Goal: Check status: Check status

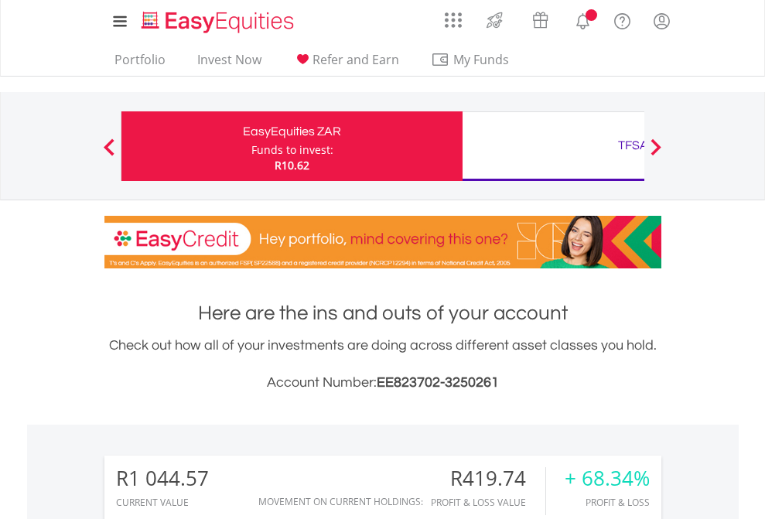
scroll to position [149, 243]
click at [251, 146] on div "Funds to invest:" at bounding box center [292, 149] width 82 height 15
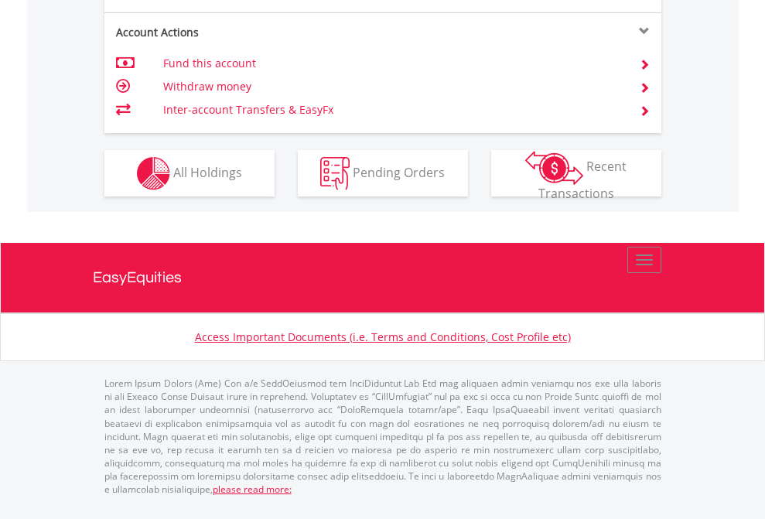
scroll to position [1514, 0]
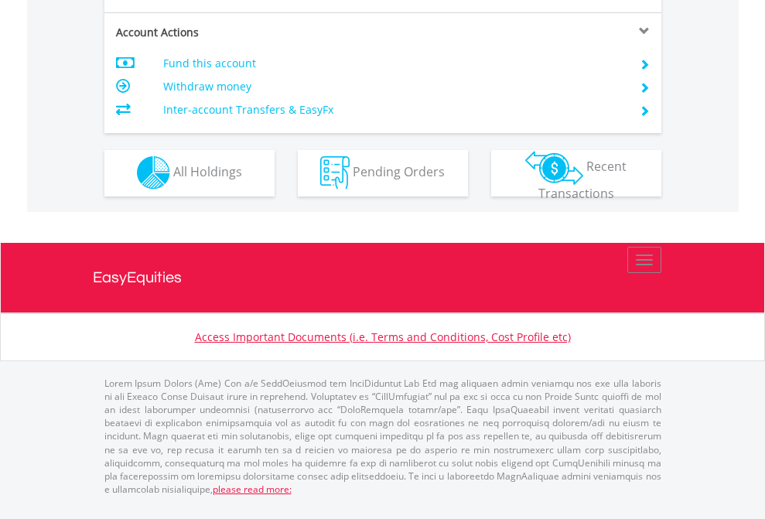
scroll to position [1446, 0]
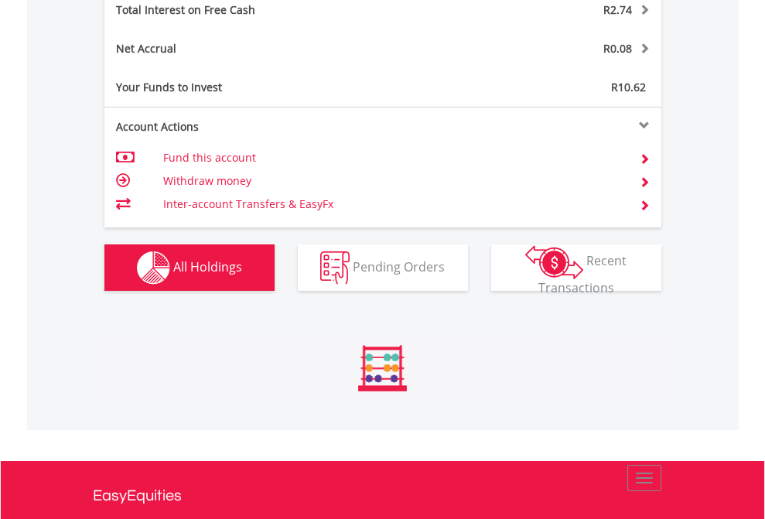
scroll to position [1782, 0]
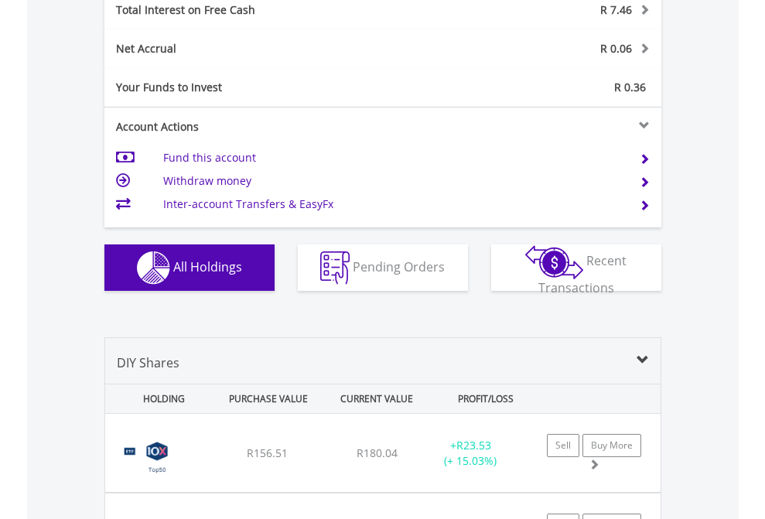
scroll to position [1782, 0]
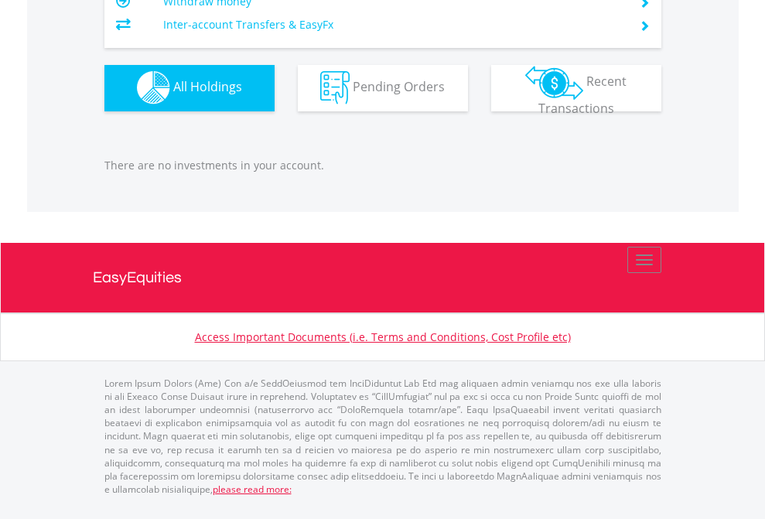
scroll to position [149, 243]
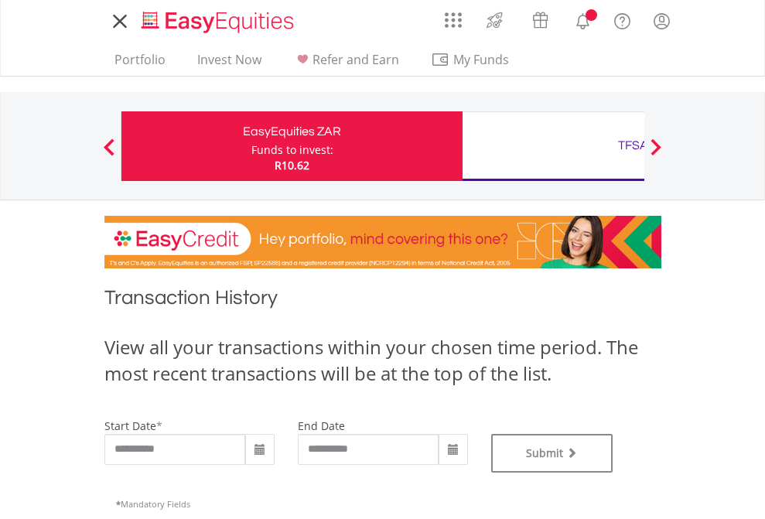
type input "**********"
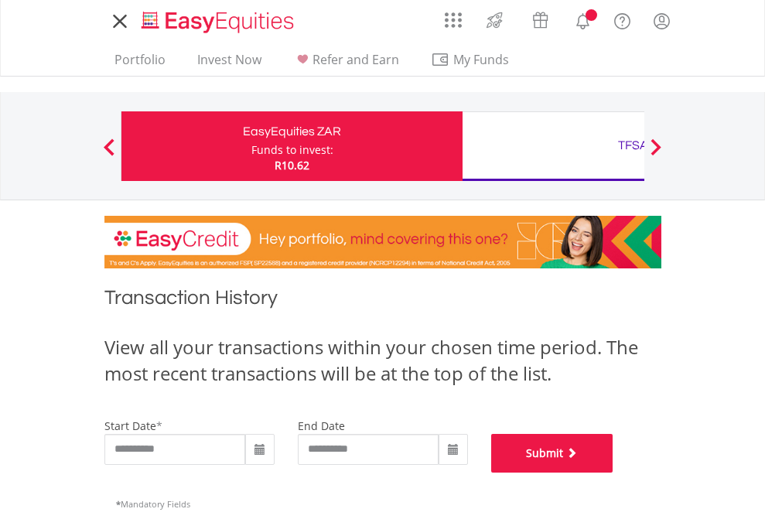
click at [613, 473] on button "Submit" at bounding box center [552, 453] width 122 height 39
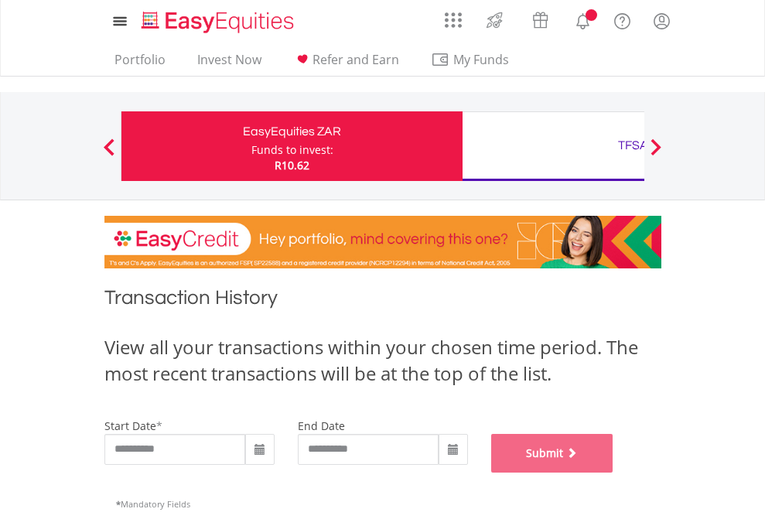
scroll to position [627, 0]
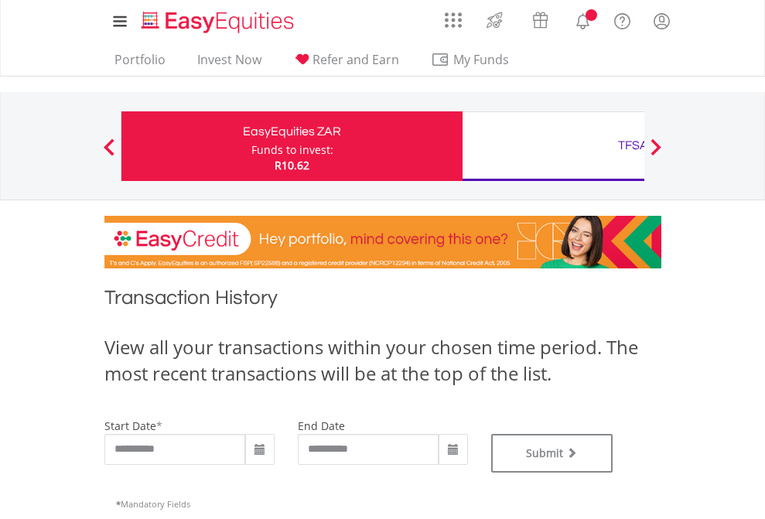
click at [553, 146] on div "TFSA" at bounding box center [633, 146] width 323 height 22
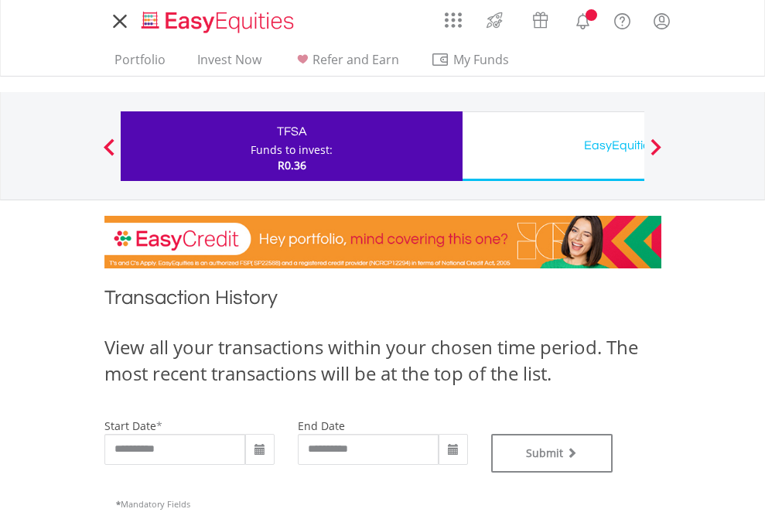
type input "**********"
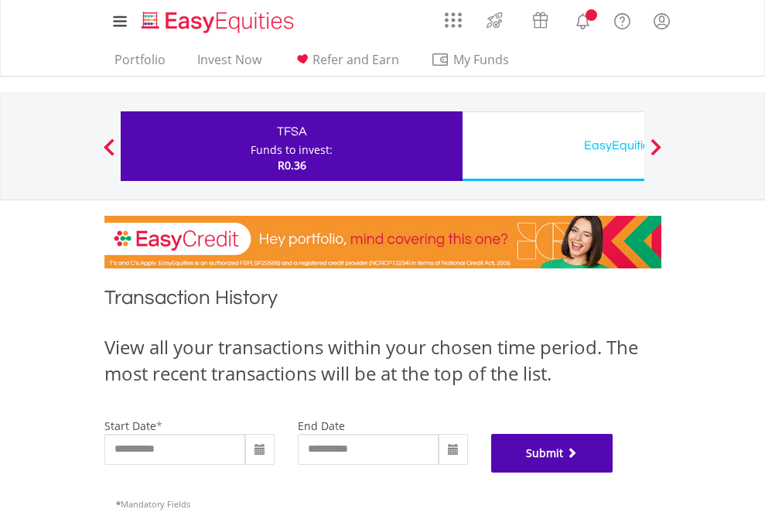
click at [613, 473] on button "Submit" at bounding box center [552, 453] width 122 height 39
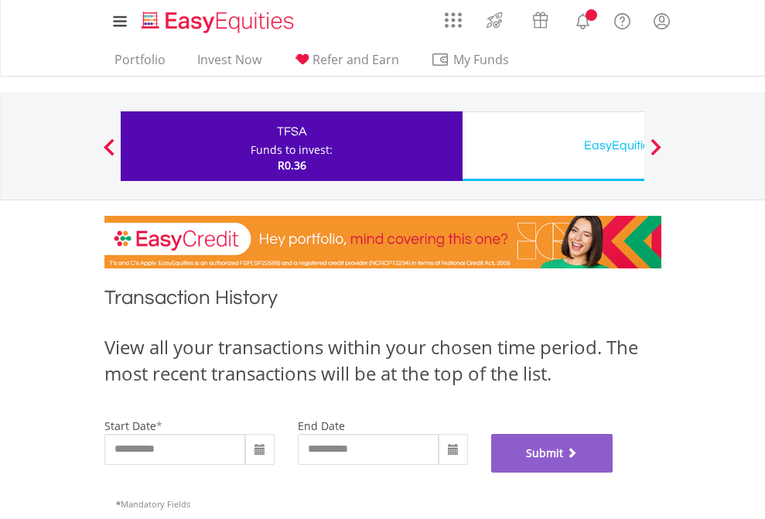
scroll to position [627, 0]
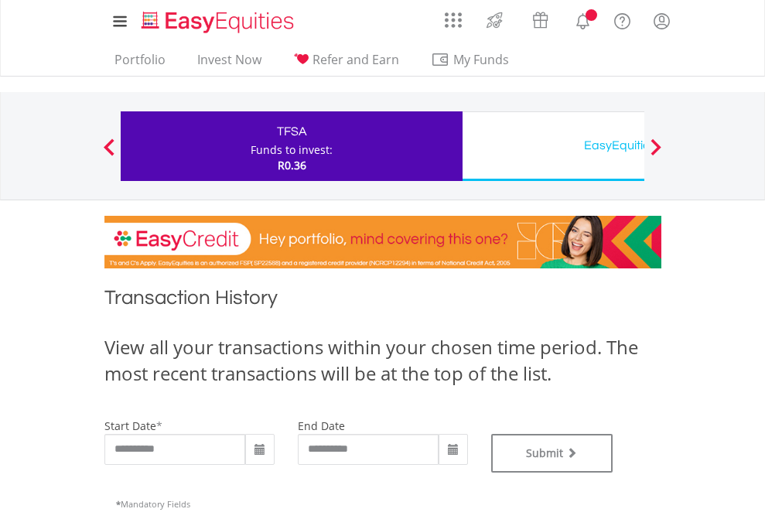
click at [553, 146] on div "EasyEquities USD" at bounding box center [633, 146] width 323 height 22
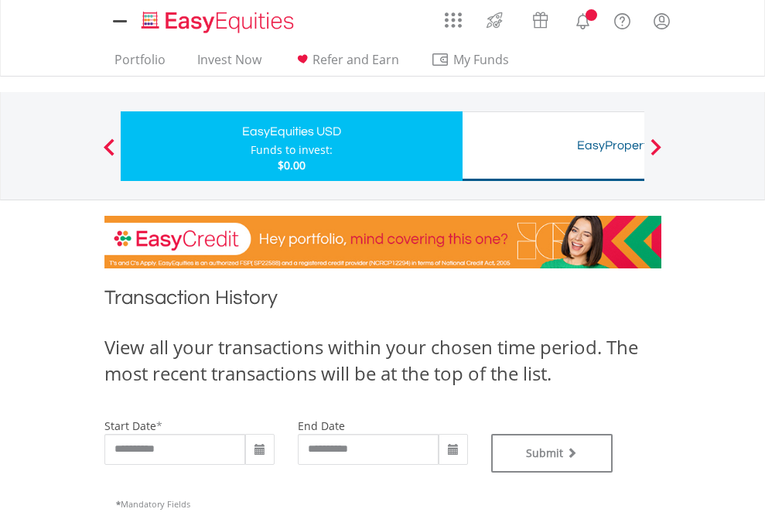
type input "**********"
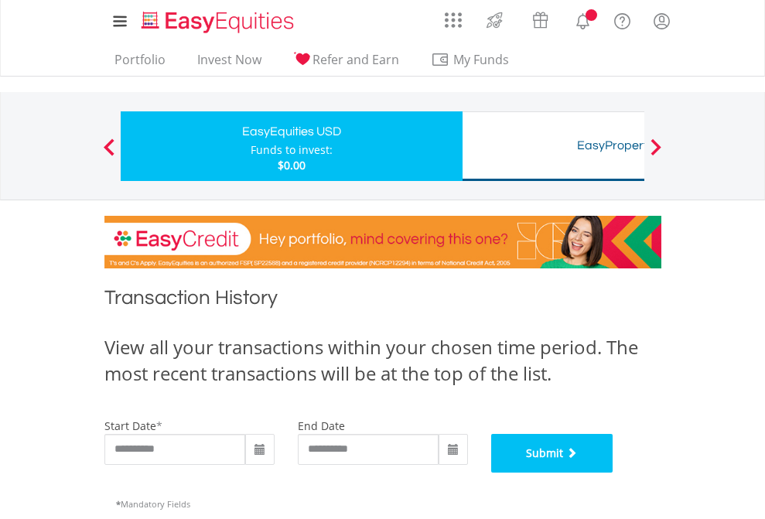
click at [613, 473] on button "Submit" at bounding box center [552, 453] width 122 height 39
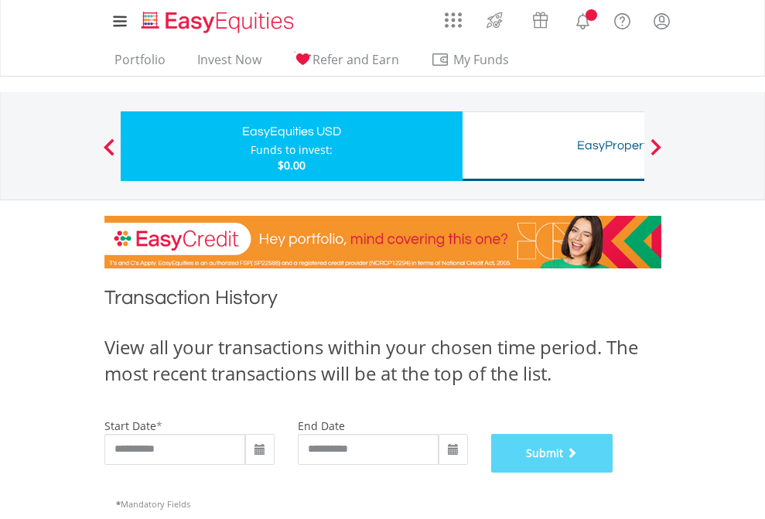
scroll to position [627, 0]
